Goal: Task Accomplishment & Management: Manage account settings

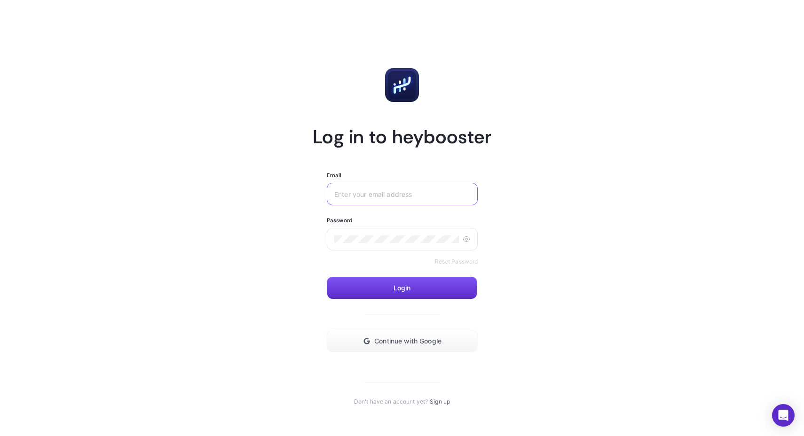
click at [401, 195] on input "Email" at bounding box center [402, 194] width 136 height 8
click at [398, 343] on span "Continue with Google" at bounding box center [407, 342] width 67 height 8
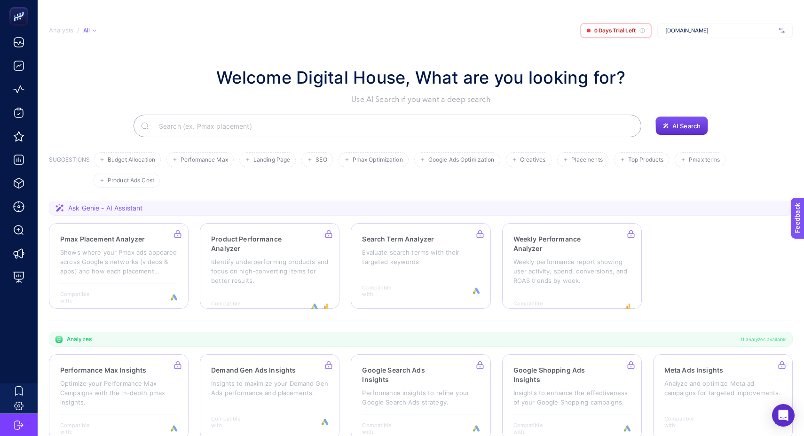
click at [724, 33] on span "[DOMAIN_NAME]" at bounding box center [720, 31] width 110 height 8
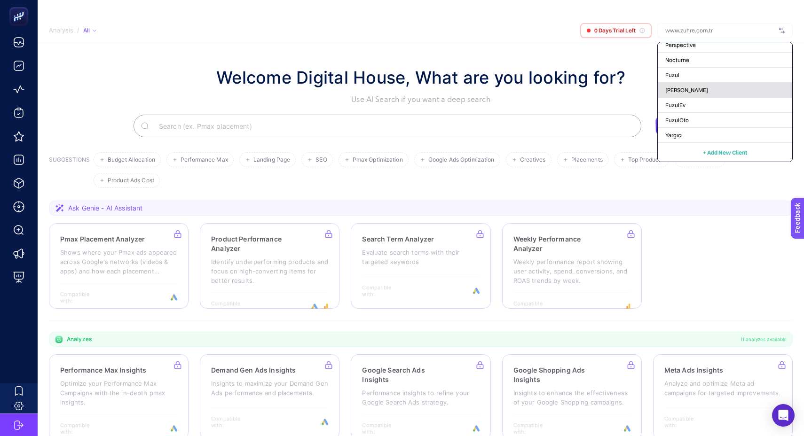
scroll to position [19, 0]
click at [691, 92] on span "[PERSON_NAME]" at bounding box center [686, 91] width 43 height 8
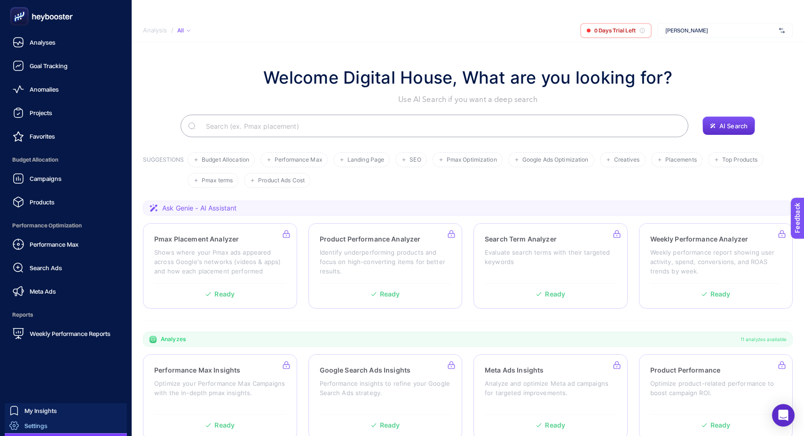
click at [35, 428] on span "Settings" at bounding box center [35, 426] width 23 height 8
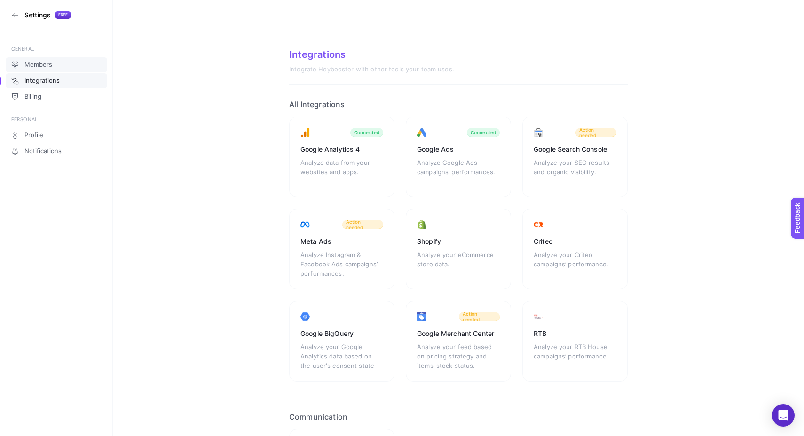
click at [45, 66] on span "Members" at bounding box center [38, 65] width 28 height 8
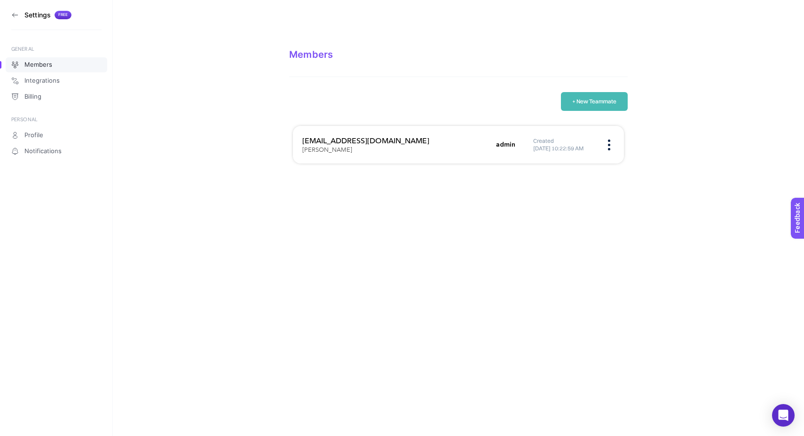
click at [603, 99] on button "+ New Teammate" at bounding box center [594, 101] width 67 height 19
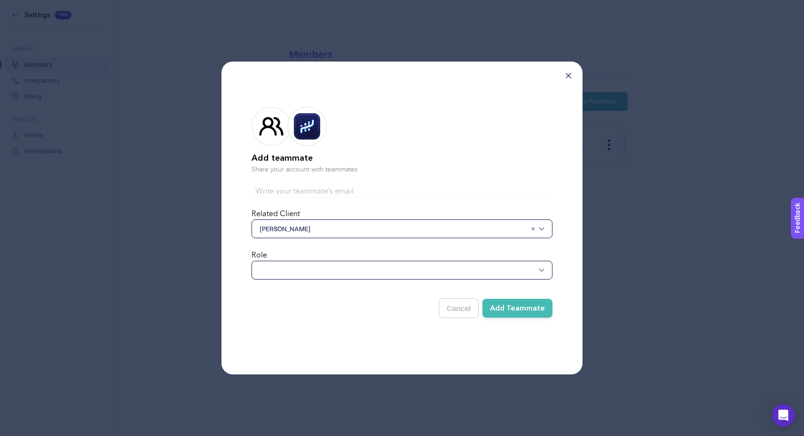
click at [388, 189] on input "text" at bounding box center [402, 191] width 301 height 11
type input "[EMAIL_ADDRESS][DOMAIN_NAME]"
click at [335, 278] on div at bounding box center [402, 270] width 301 height 19
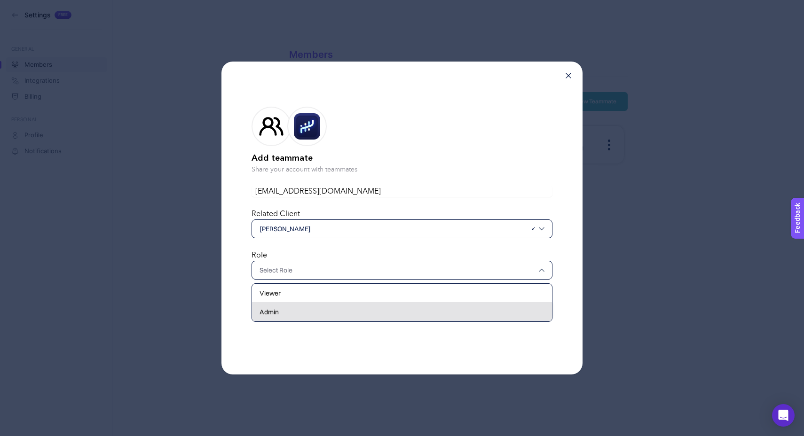
click at [318, 306] on div "Admin" at bounding box center [402, 312] width 300 height 19
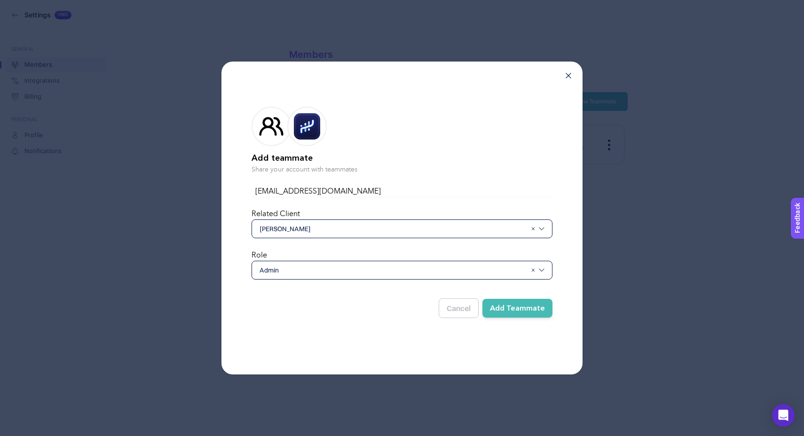
click at [385, 310] on div "Cancel Add Teammate" at bounding box center [402, 304] width 301 height 27
click at [517, 312] on button "Add Teammate" at bounding box center [517, 308] width 70 height 19
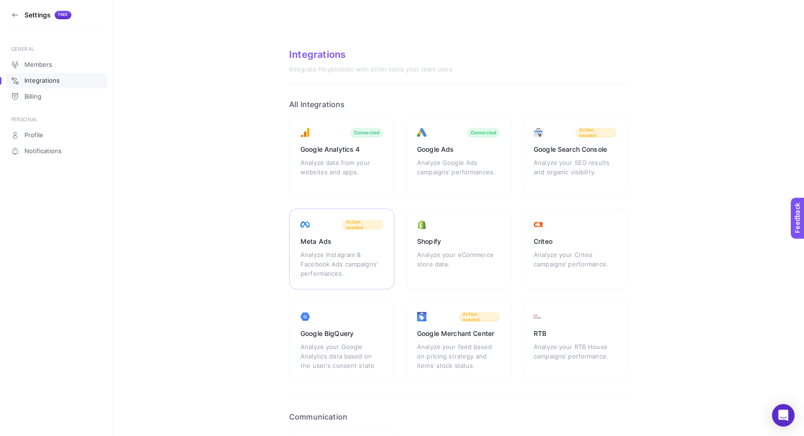
click at [349, 260] on div "Analyze Instagram & Facebook Ads campaigns’ performances." at bounding box center [341, 264] width 83 height 28
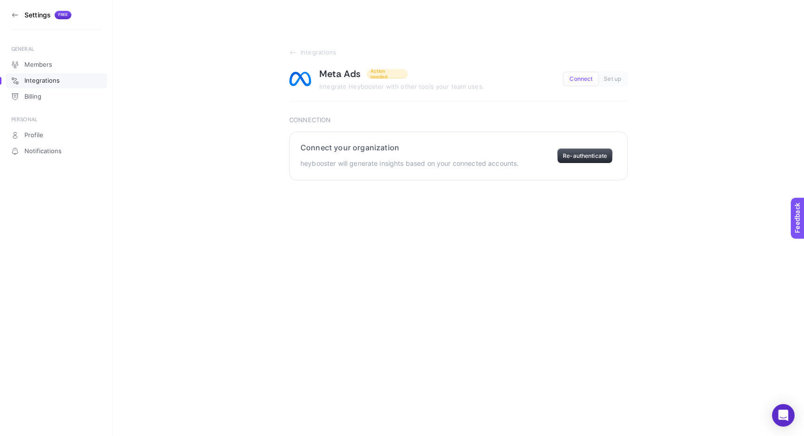
click at [586, 157] on button "Re-authenticate" at bounding box center [584, 156] width 55 height 15
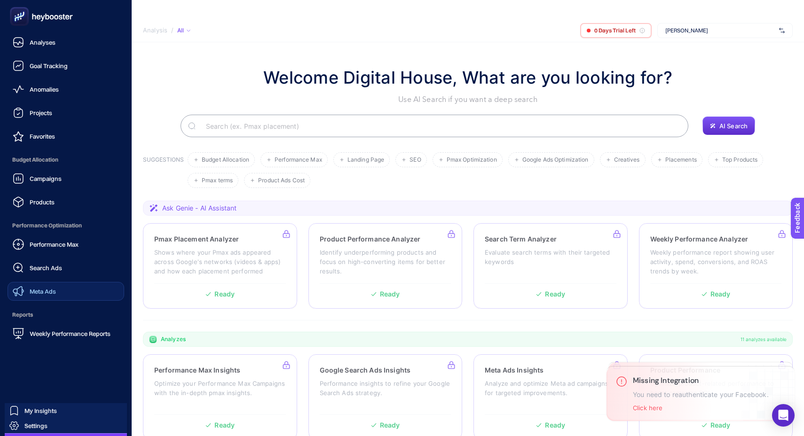
click at [51, 293] on span "Meta Ads" at bounding box center [43, 292] width 26 height 8
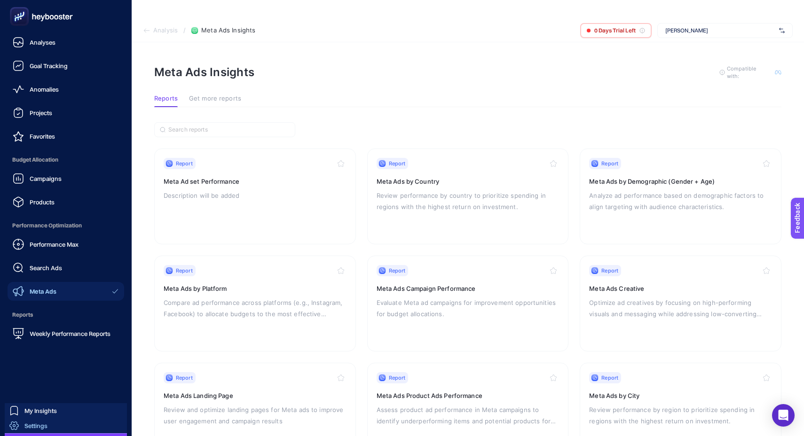
click at [38, 426] on span "Settings" at bounding box center [35, 426] width 23 height 8
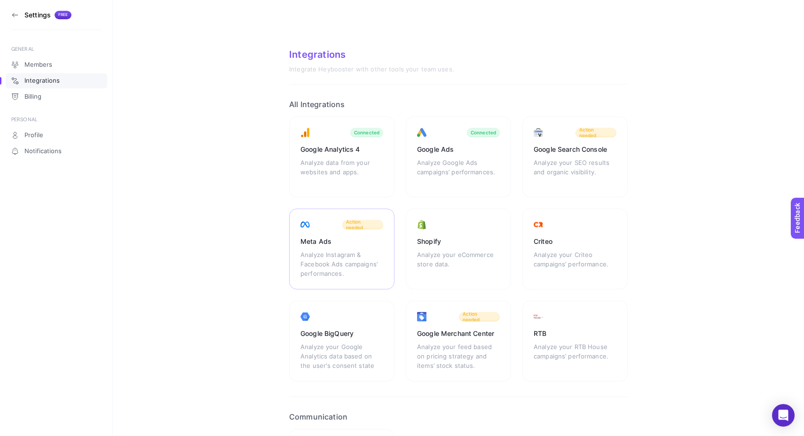
click at [331, 252] on div "Analyze Instagram & Facebook Ads campaigns’ performances." at bounding box center [341, 264] width 83 height 28
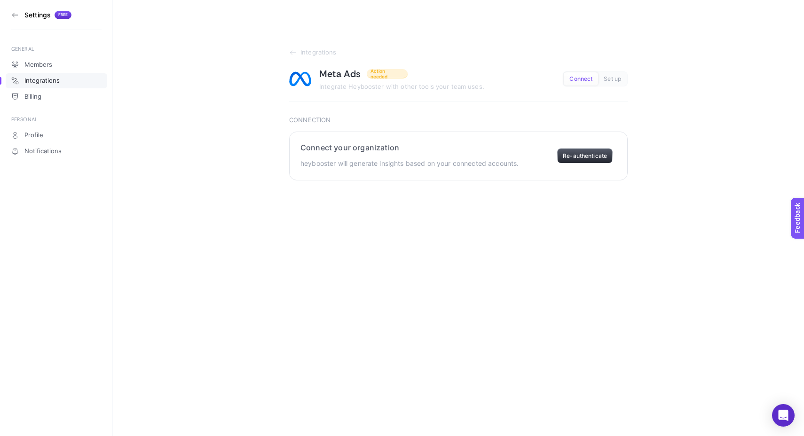
click at [602, 156] on button "Re-authenticate" at bounding box center [584, 156] width 55 height 15
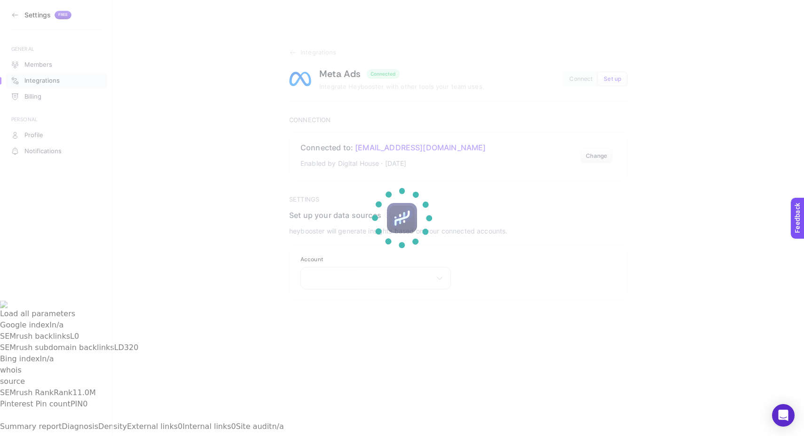
click at [180, 173] on section at bounding box center [402, 218] width 804 height 436
click at [392, 274] on section at bounding box center [402, 218] width 804 height 436
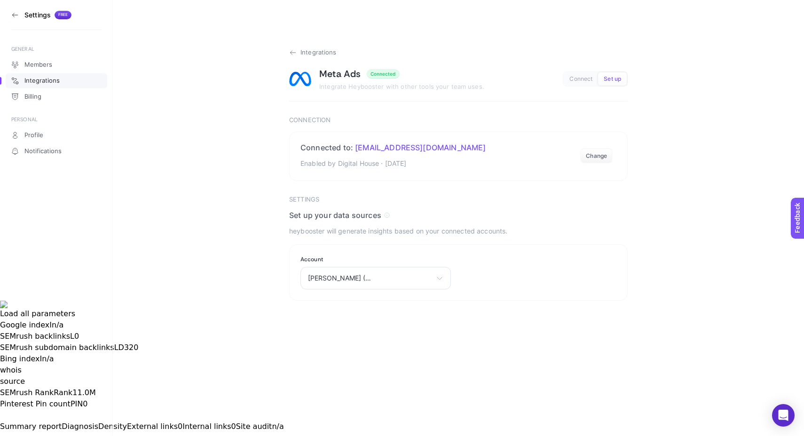
click at [289, 55] on icon at bounding box center [293, 53] width 8 height 8
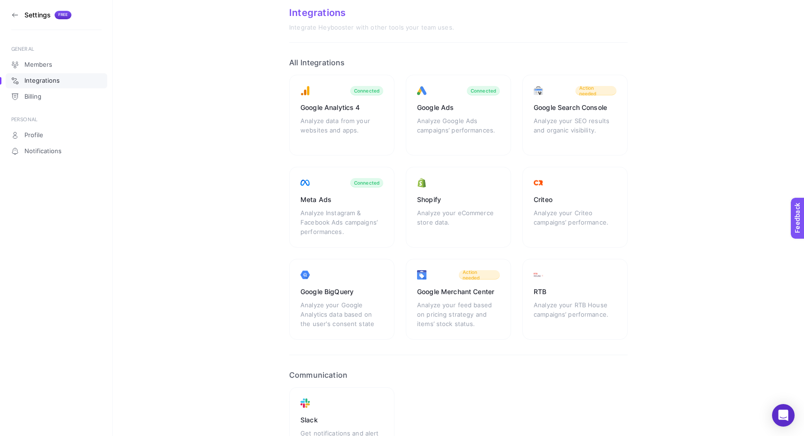
scroll to position [41, 0]
click at [522, 247] on div "Shopify Analyze your eCommerce store data." at bounding box center [574, 207] width 105 height 81
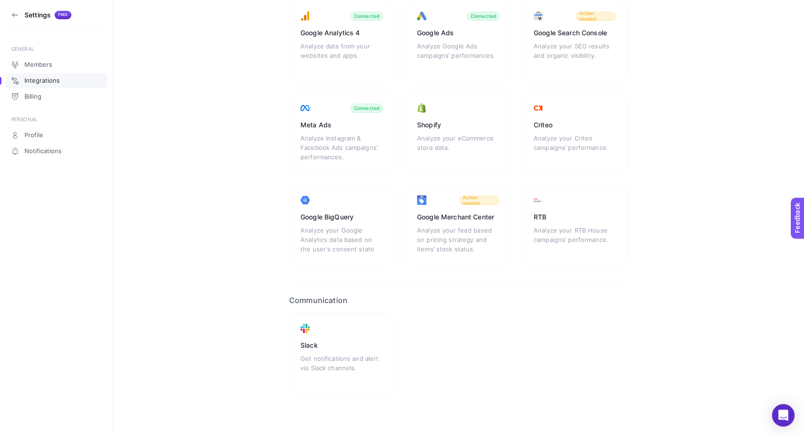
scroll to position [119, 0]
